Goal: Register for event/course

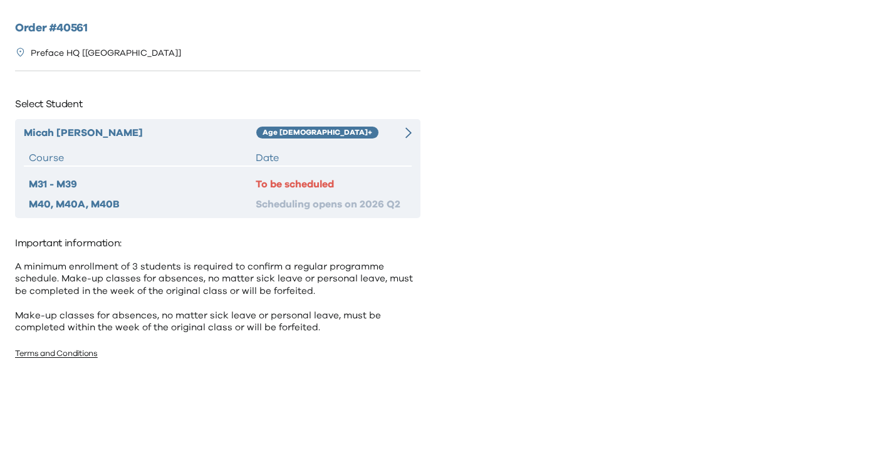
click at [379, 127] on div "Age [DEMOGRAPHIC_DATA]+" at bounding box center [324, 132] width 136 height 15
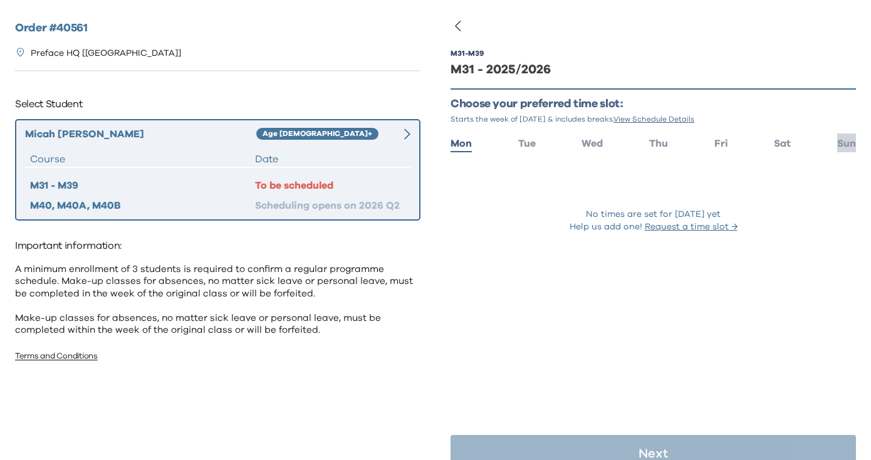
click at [838, 147] on span "Sun" at bounding box center [846, 143] width 19 height 10
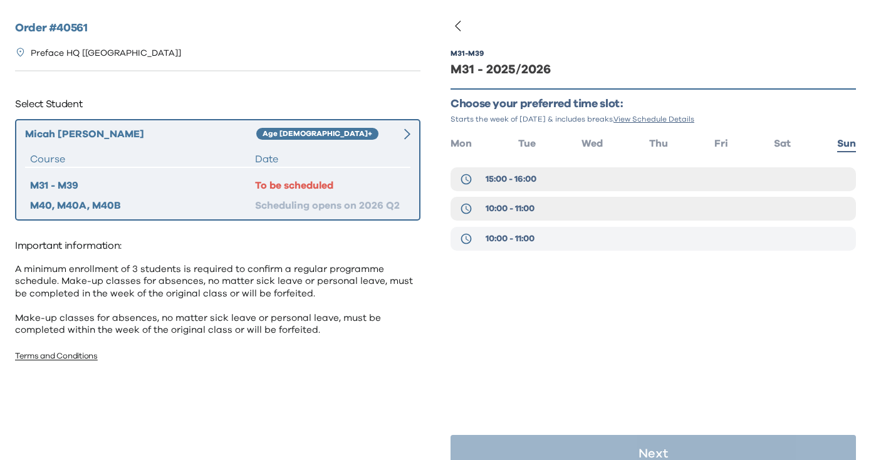
click at [549, 236] on button "10:00 - 11:00" at bounding box center [653, 239] width 405 height 24
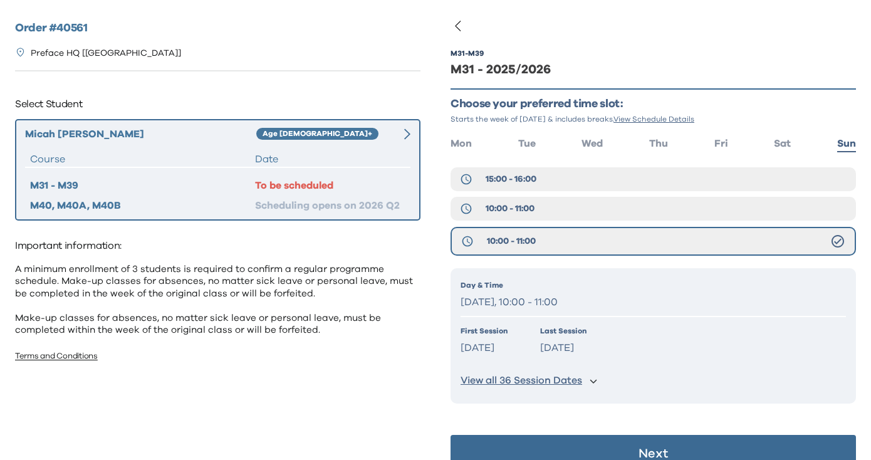
click at [590, 442] on button "Next" at bounding box center [653, 454] width 405 height 38
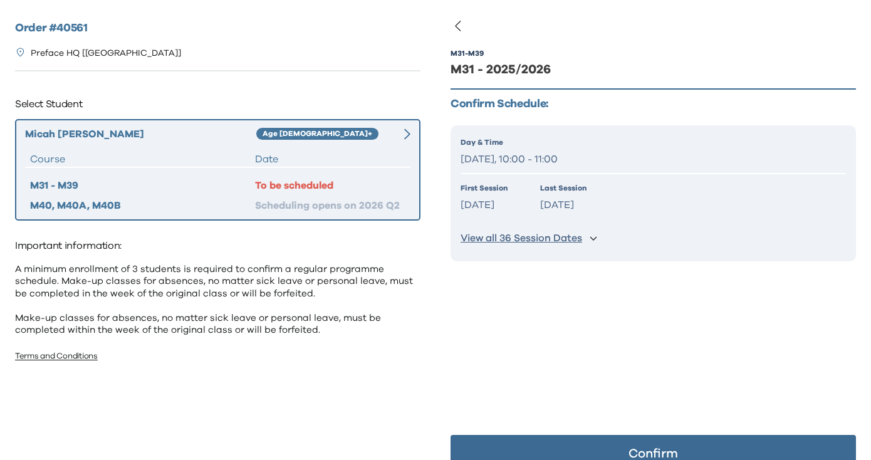
click at [590, 442] on button "Confirm" at bounding box center [653, 454] width 405 height 38
